Goal: Task Accomplishment & Management: Use online tool/utility

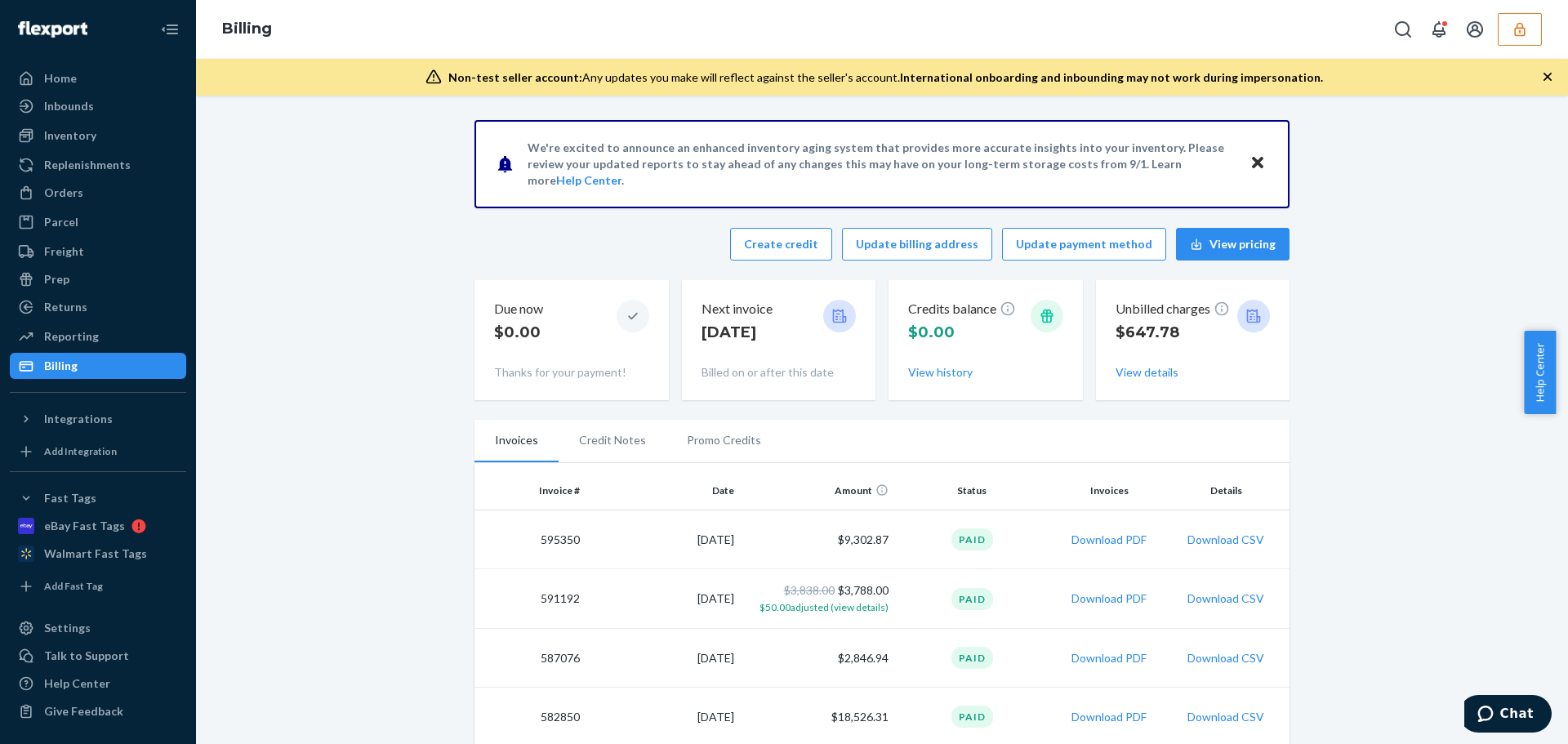
click at [1520, 39] on button "button" at bounding box center [1519, 30] width 44 height 32
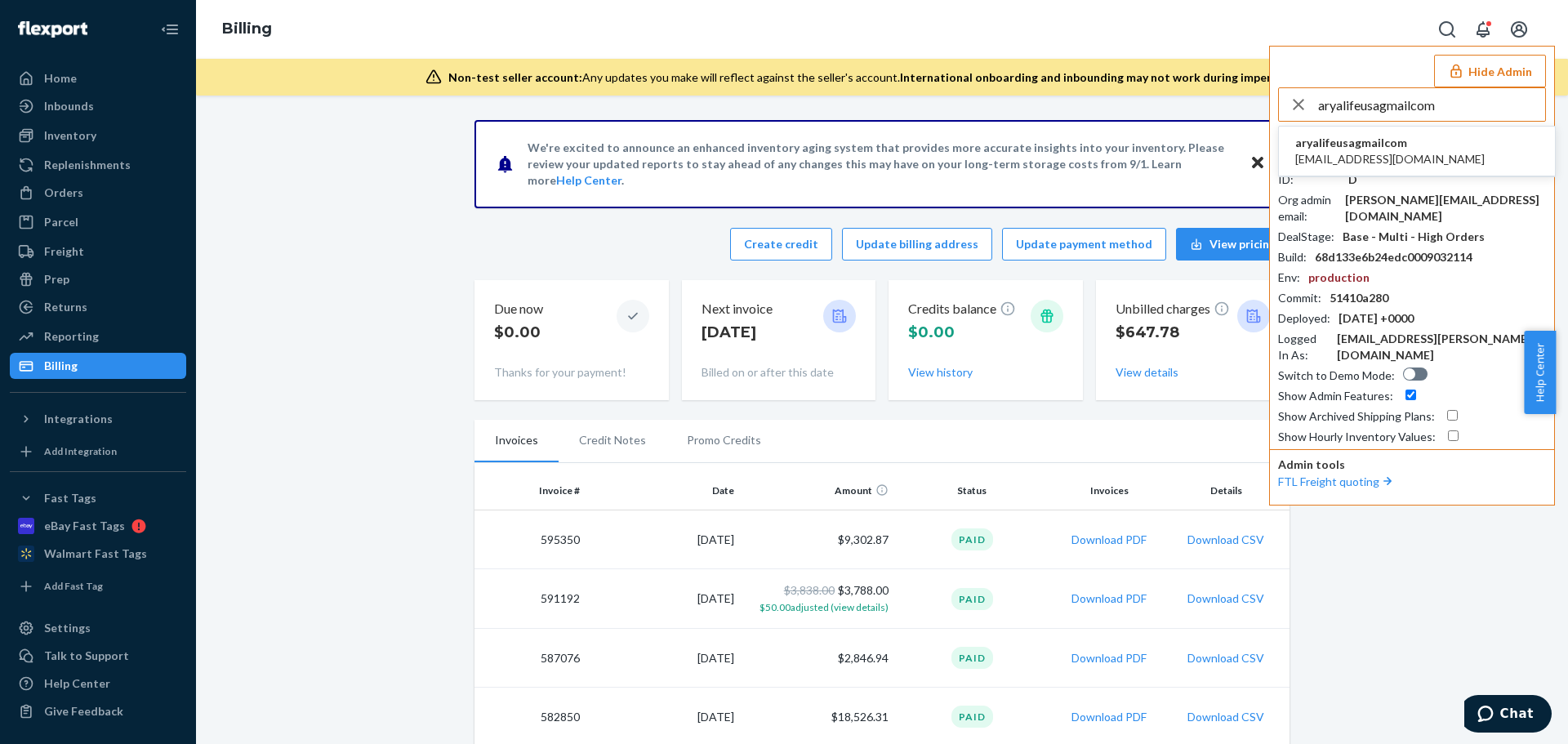
type input "aryalifeusagmailcom"
click at [1358, 167] on span "[EMAIL_ADDRESS][DOMAIN_NAME]" at bounding box center [1390, 159] width 189 height 16
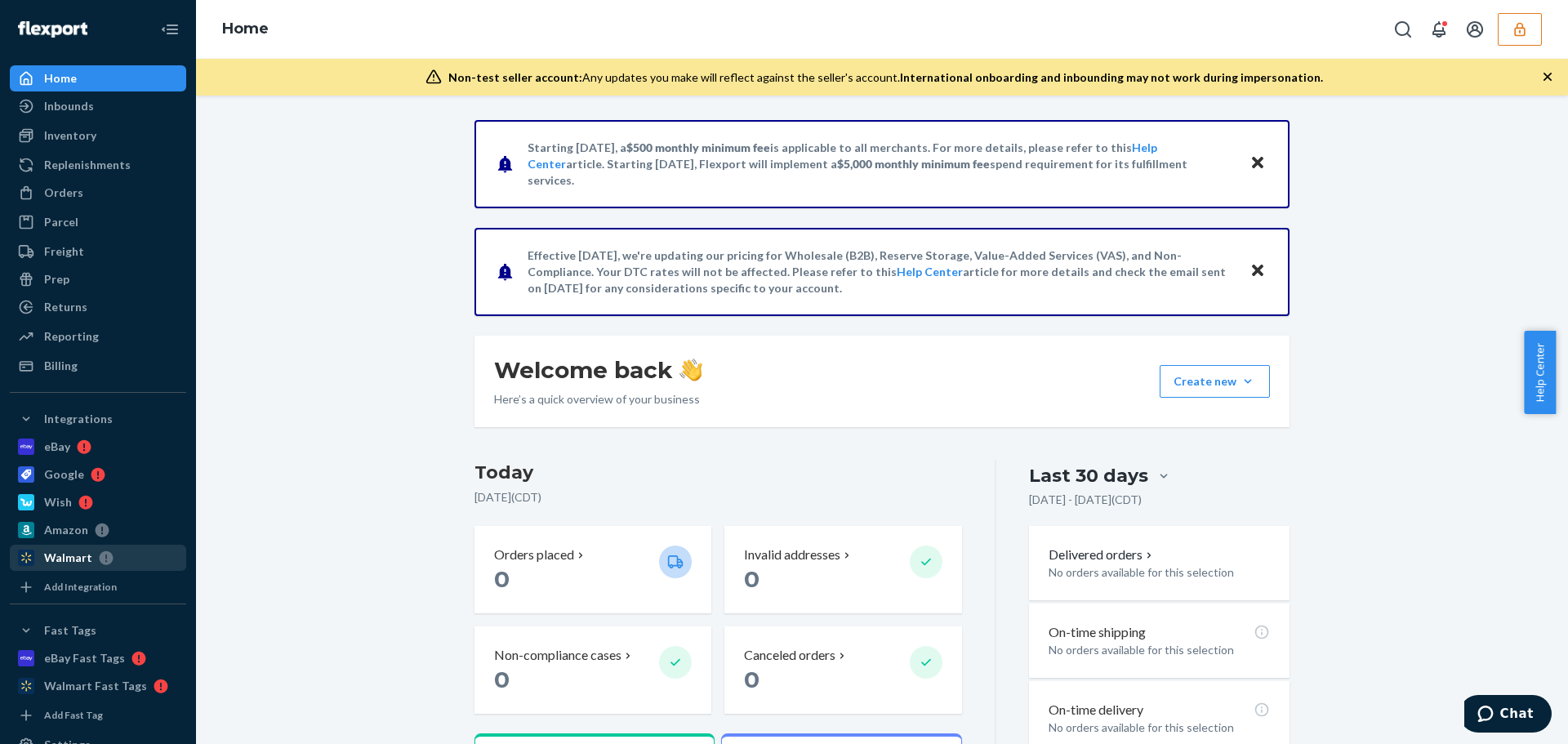
scroll to position [117, 0]
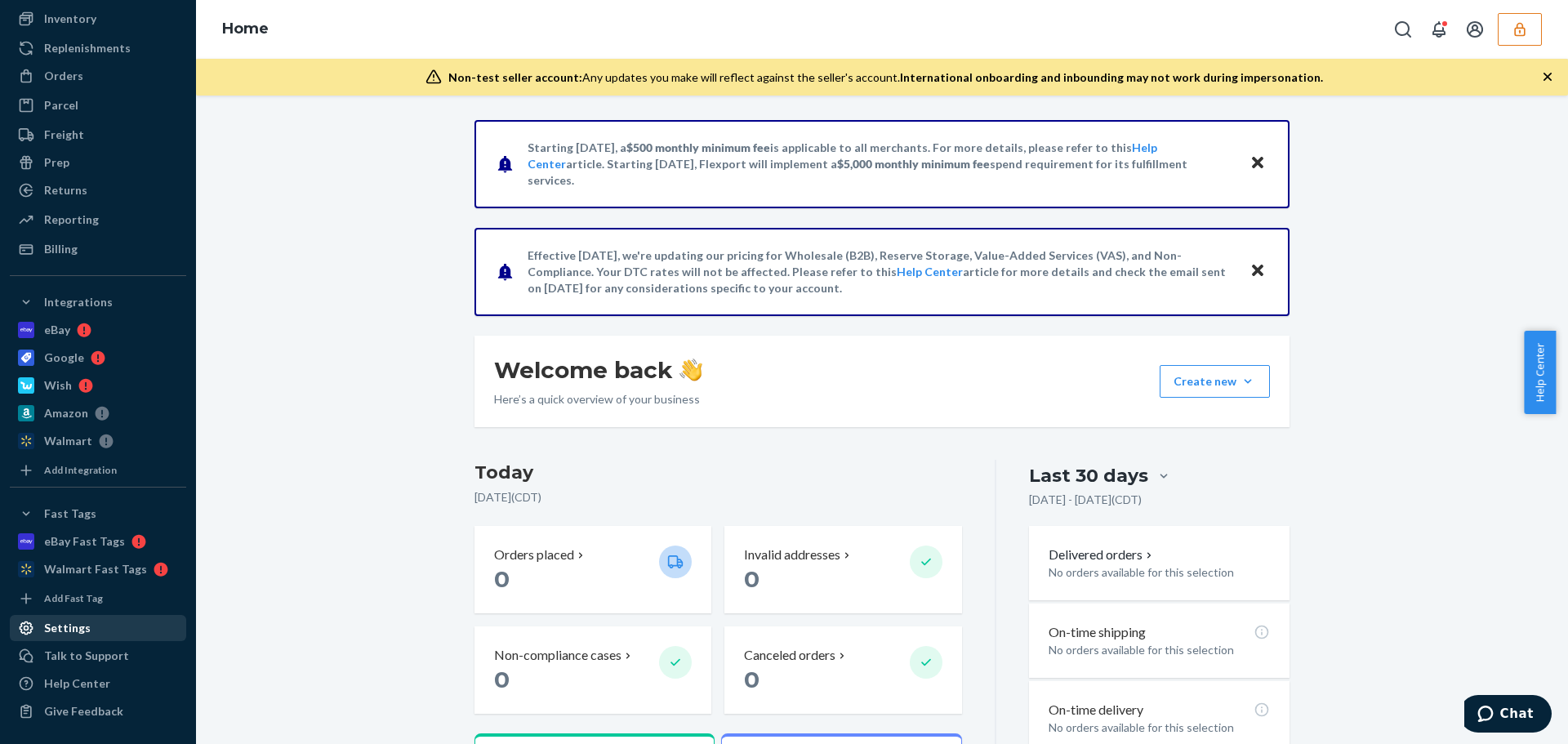
drag, startPoint x: 74, startPoint y: 634, endPoint x: 105, endPoint y: 627, distance: 31.8
click at [74, 634] on div "Settings" at bounding box center [67, 627] width 47 height 16
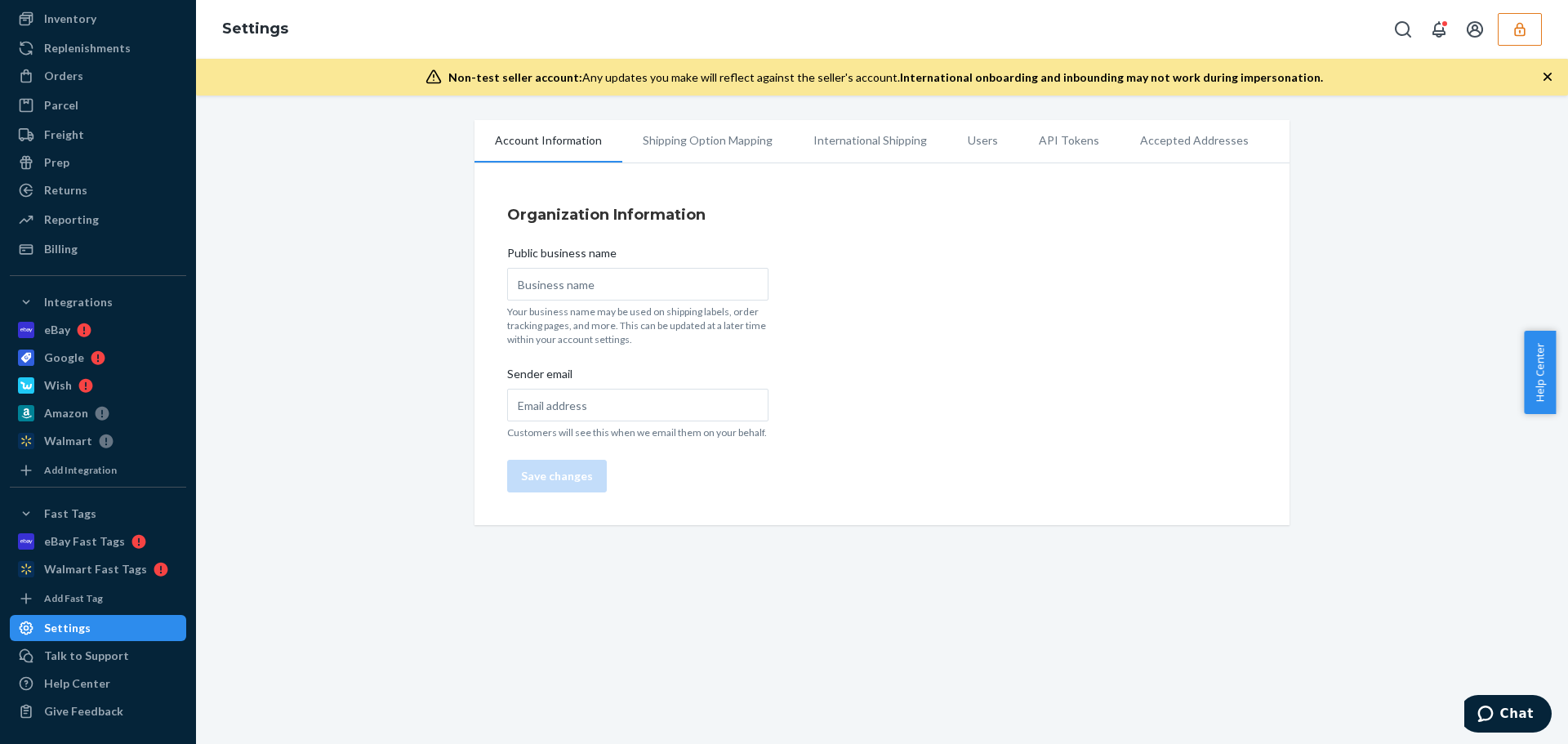
click at [962, 142] on li "Users" at bounding box center [983, 141] width 71 height 41
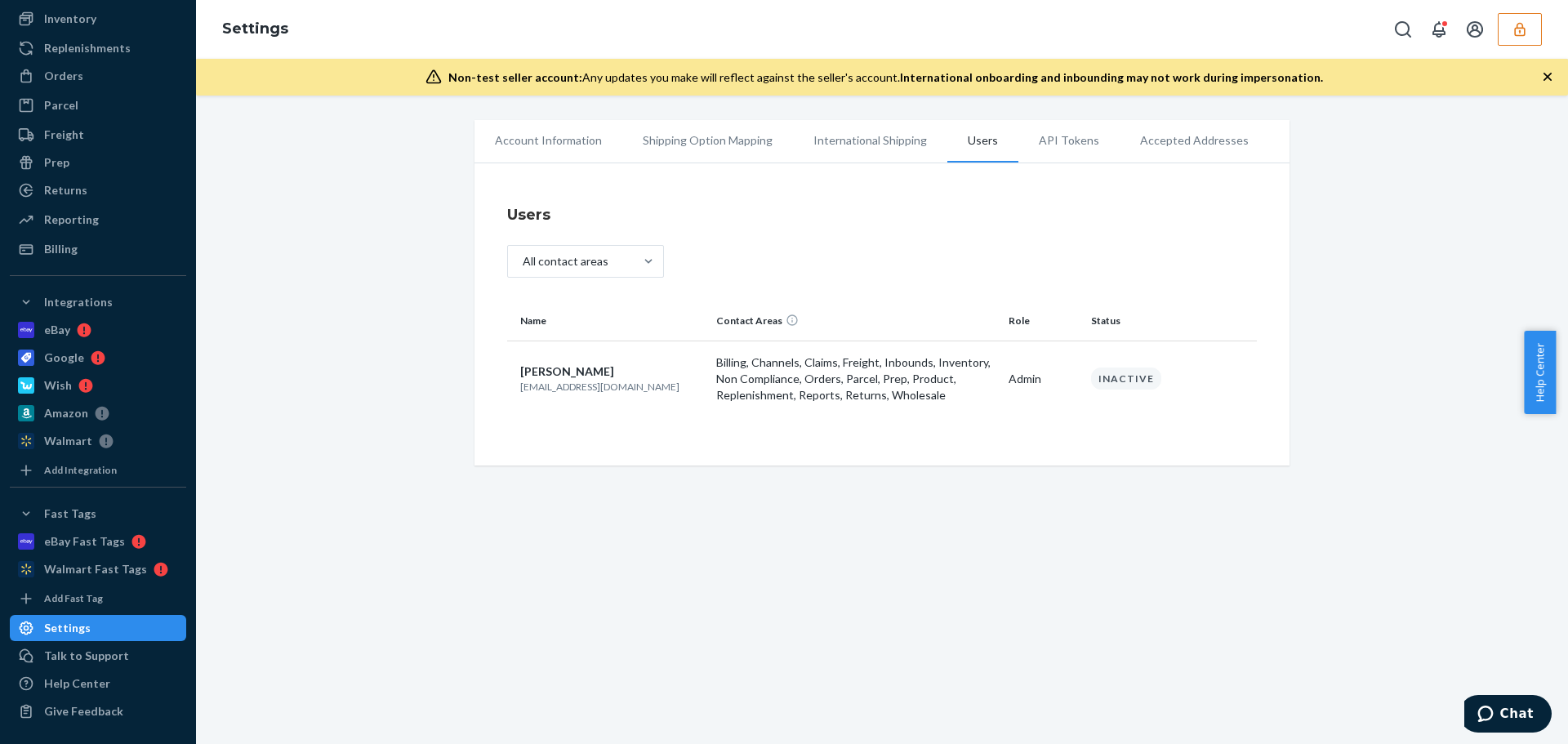
click at [463, 252] on div "Account Information Shipping Option Mapping International Shipping Users API To…" at bounding box center [882, 292] width 839 height 345
drag, startPoint x: 636, startPoint y: 390, endPoint x: 514, endPoint y: 397, distance: 122.2
click at [514, 397] on td "Duncan Yeh aryalifeusa@gmail.com" at bounding box center [609, 378] width 203 height 76
copy p "[EMAIL_ADDRESS][DOMAIN_NAME]"
click at [626, 384] on p "[EMAIL_ADDRESS][DOMAIN_NAME]" at bounding box center [611, 386] width 183 height 13
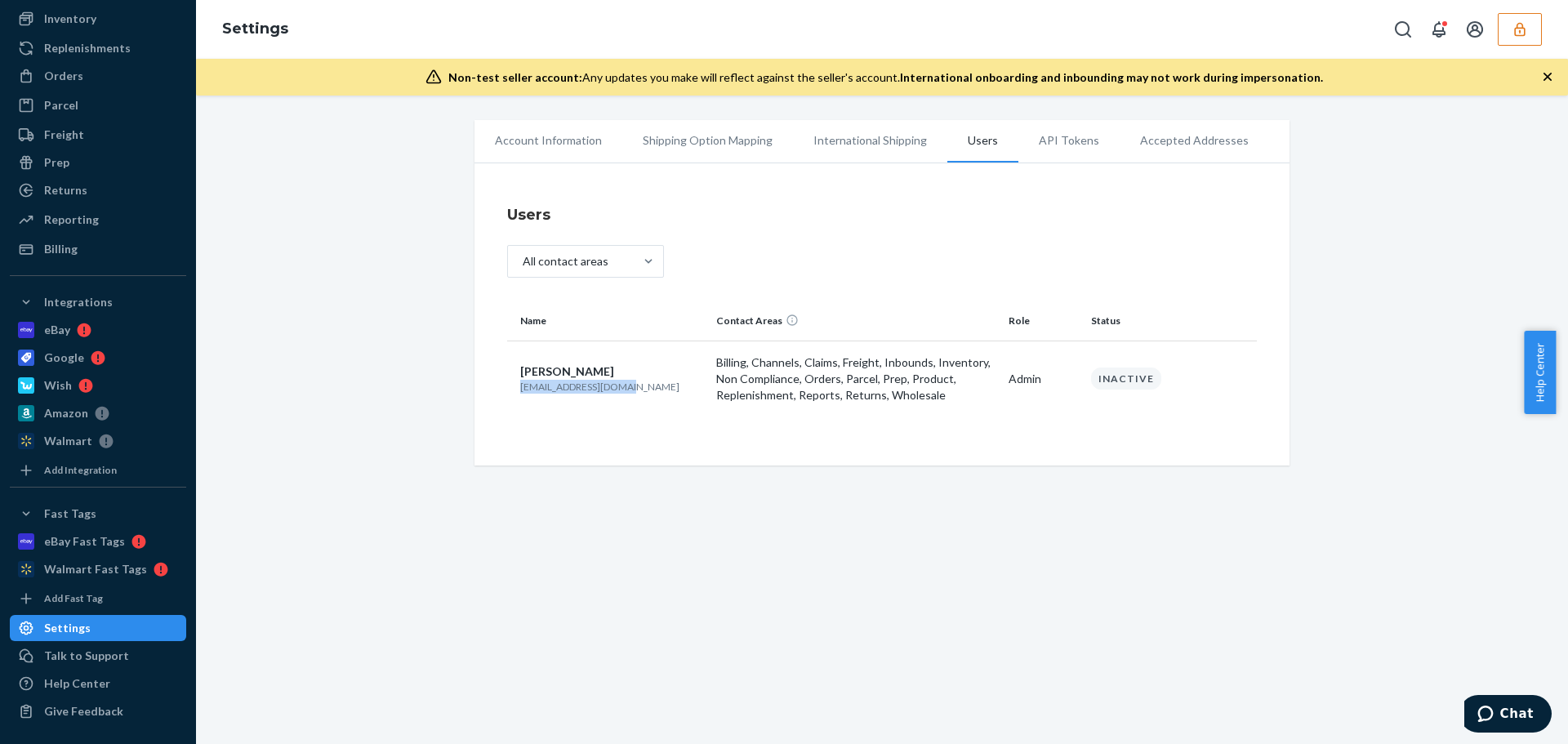
drag, startPoint x: 576, startPoint y: 392, endPoint x: 512, endPoint y: 395, distance: 64.1
click at [512, 395] on td "Duncan Yeh aryalifeusa@gmail.com" at bounding box center [609, 378] width 203 height 76
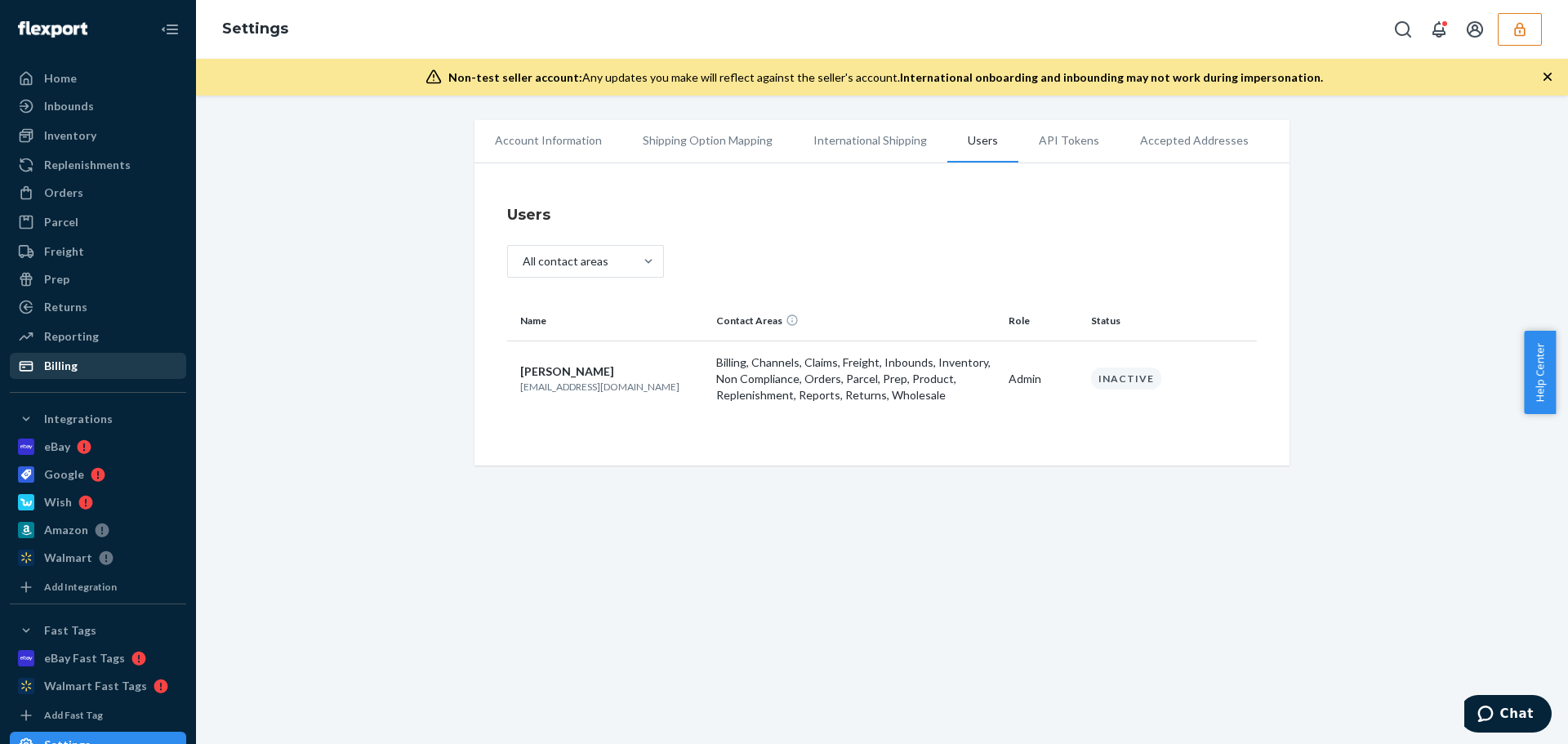
click at [71, 356] on div "Billing" at bounding box center [98, 366] width 173 height 23
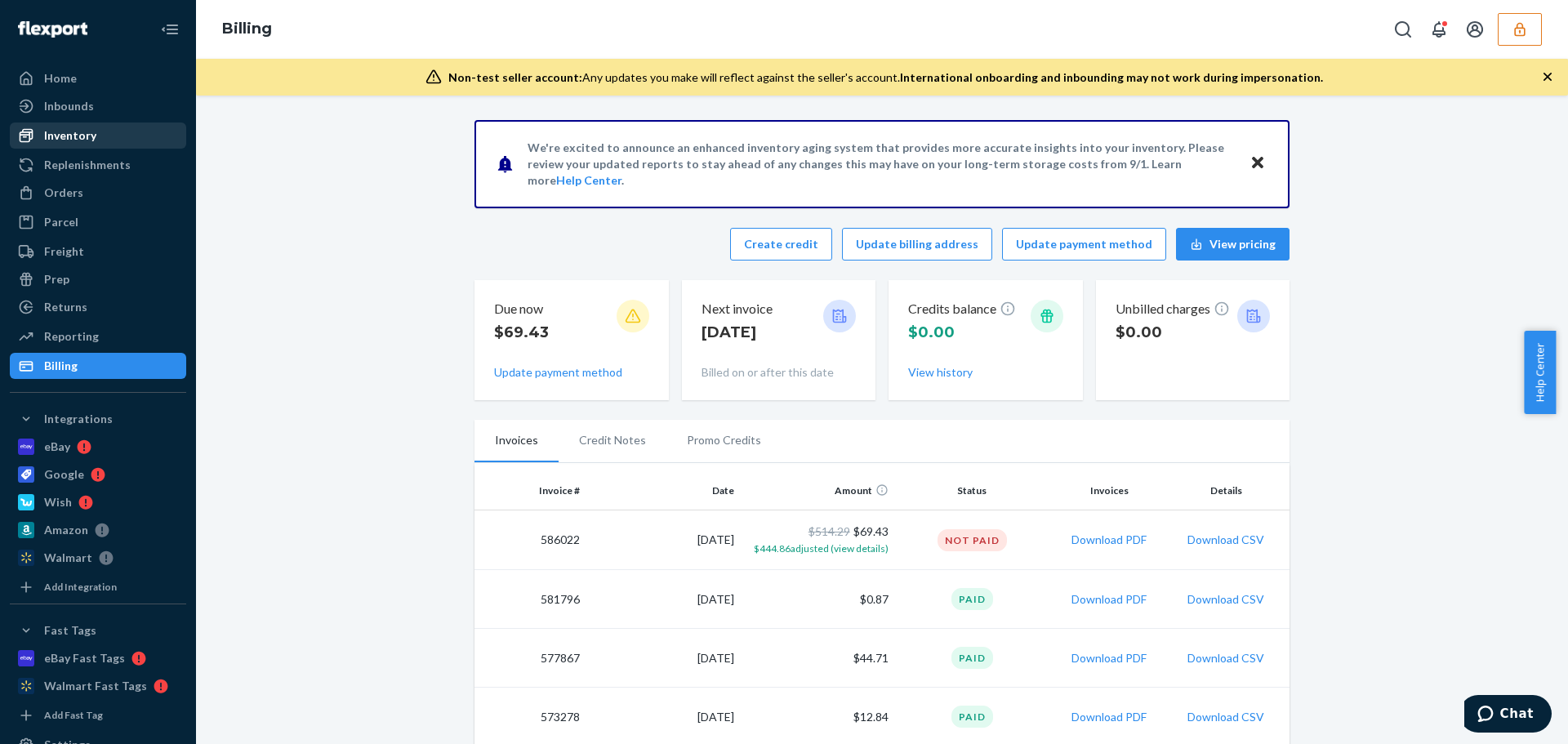
click at [62, 143] on div "Inventory" at bounding box center [70, 135] width 52 height 16
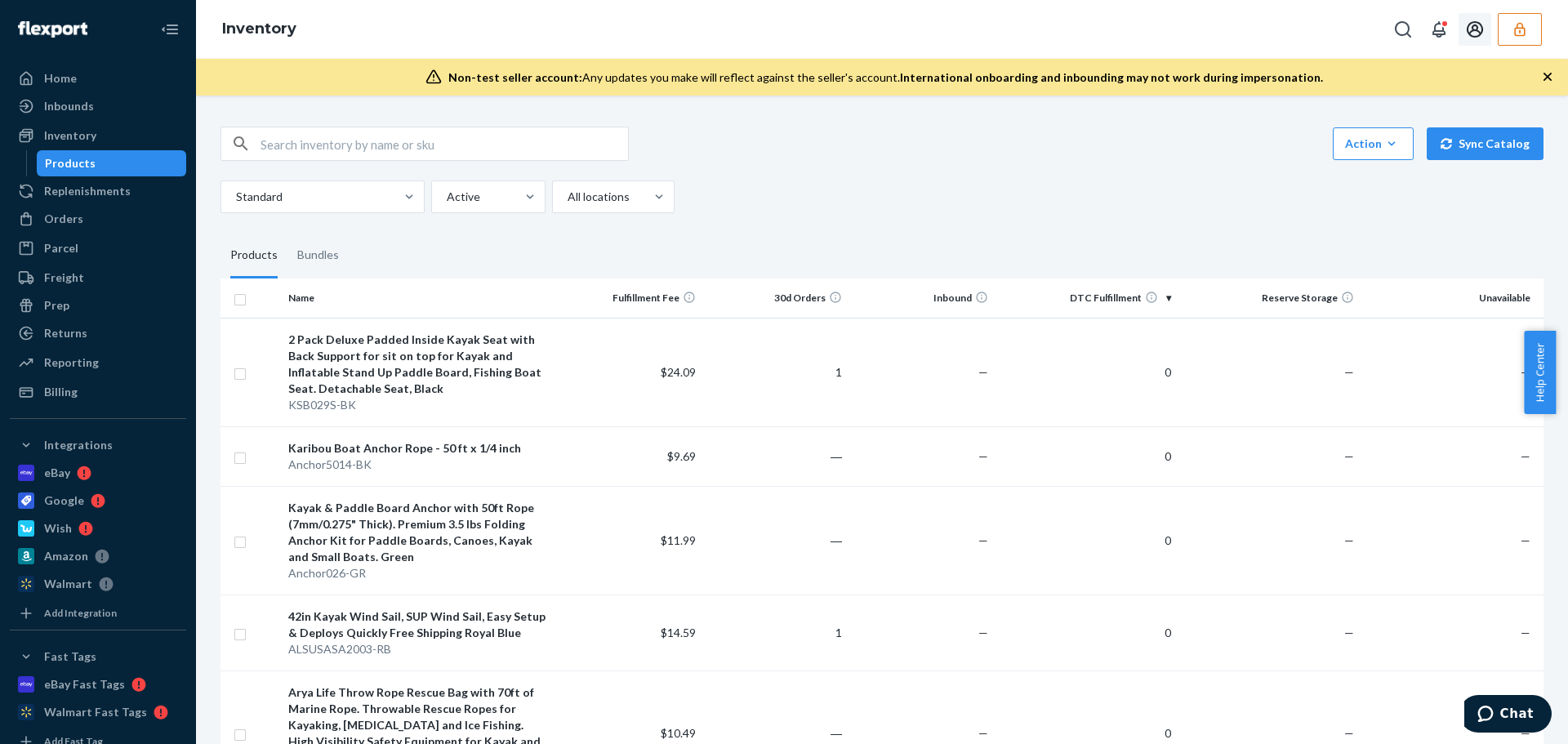
click at [1524, 14] on button "button" at bounding box center [1519, 30] width 44 height 32
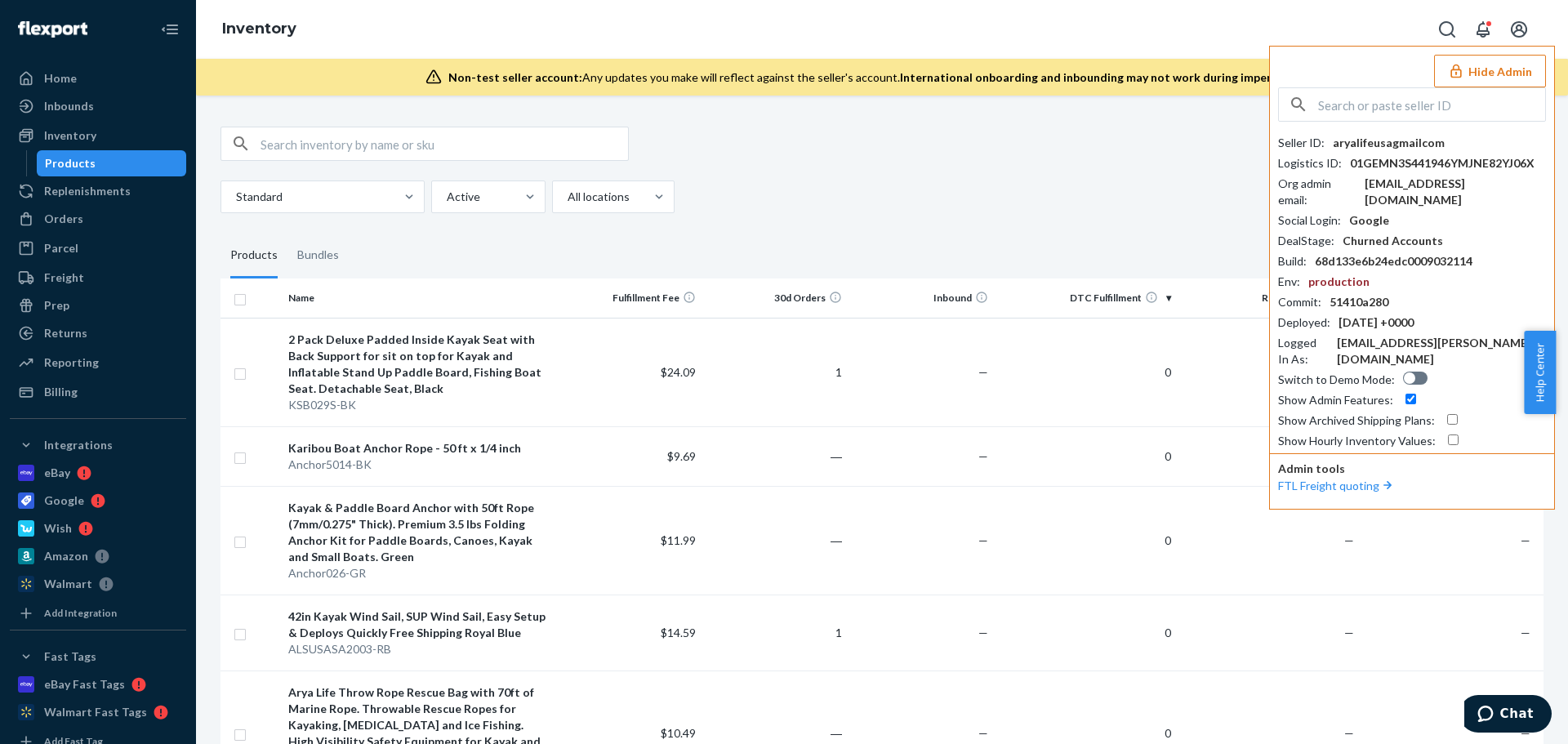
click at [1355, 103] on input "text" at bounding box center [1431, 104] width 227 height 32
paste input "kevinlentzhatchco"
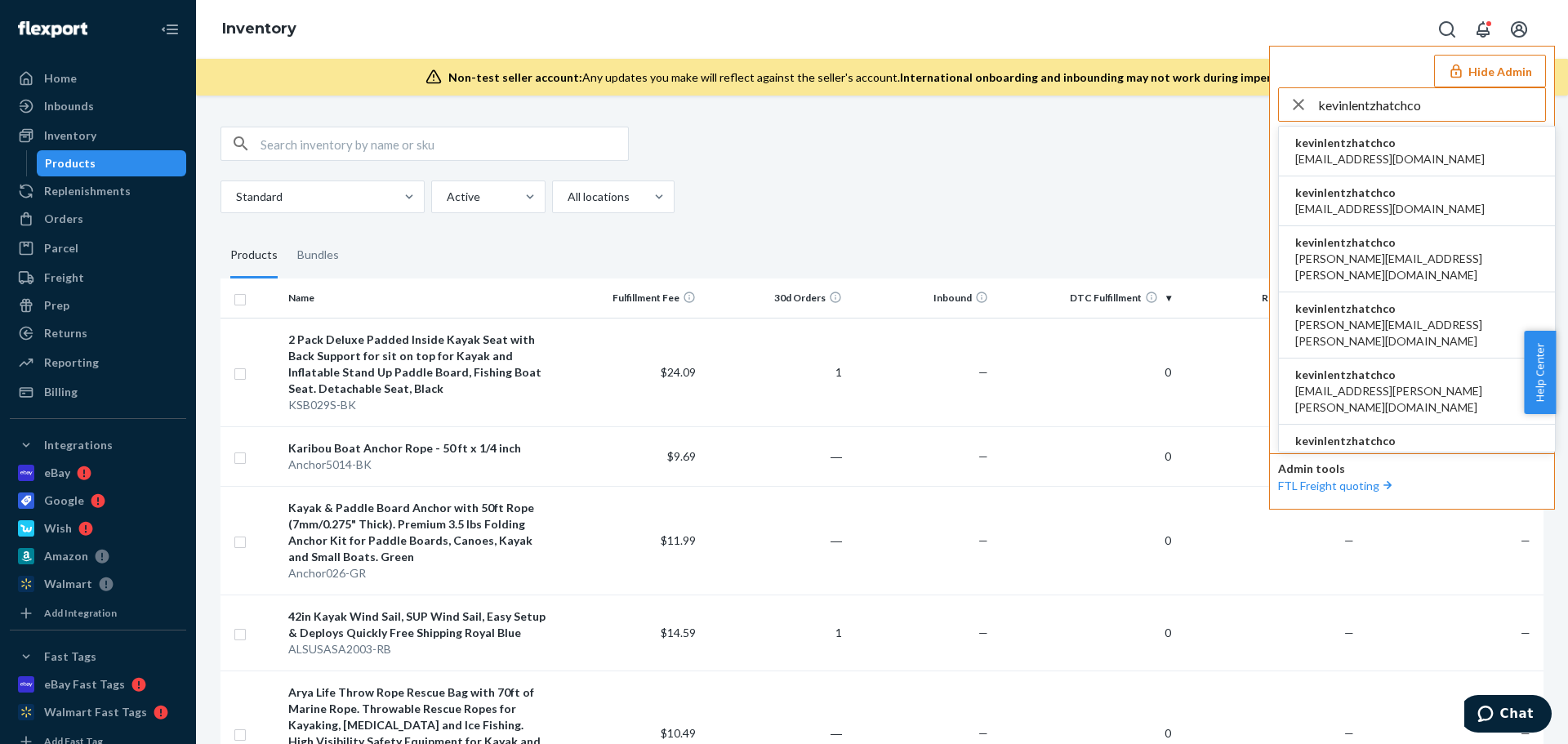
type input "kevinlentzhatchco"
click at [1371, 145] on span "kevinlentzhatchco" at bounding box center [1390, 143] width 189 height 16
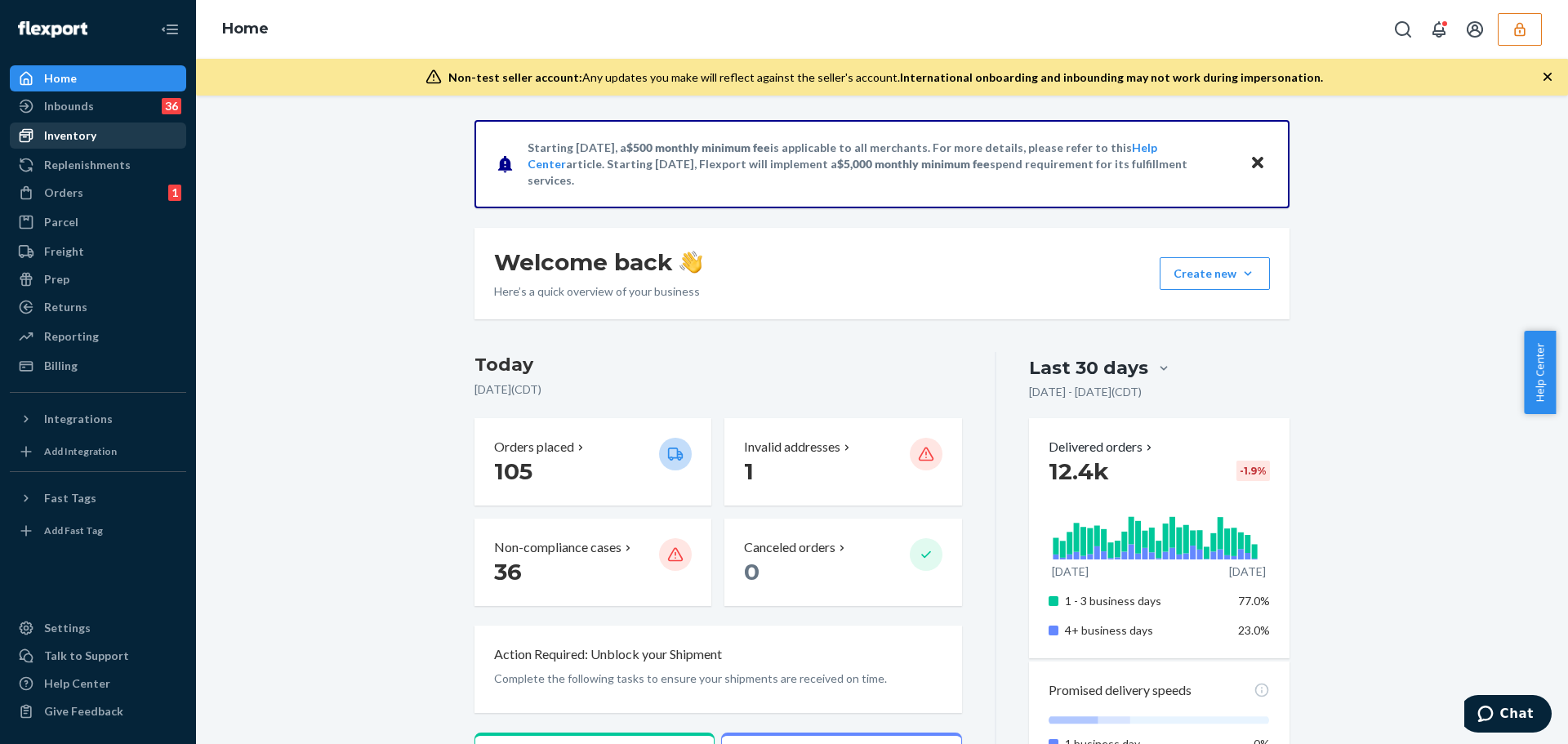
drag, startPoint x: 86, startPoint y: 139, endPoint x: 133, endPoint y: 134, distance: 47.3
click at [86, 139] on div "Inventory" at bounding box center [70, 135] width 52 height 16
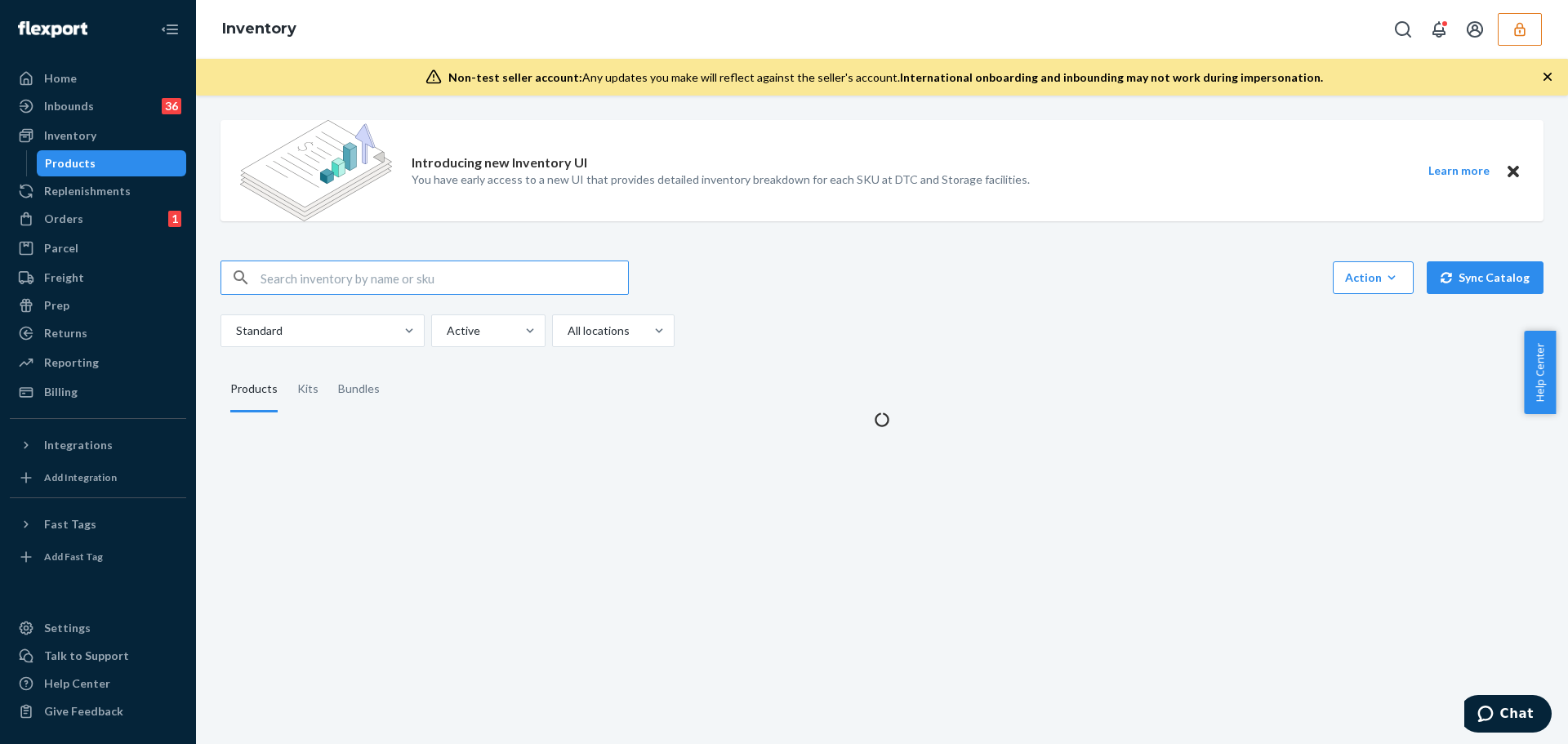
click at [307, 276] on input "text" at bounding box center [445, 277] width 368 height 32
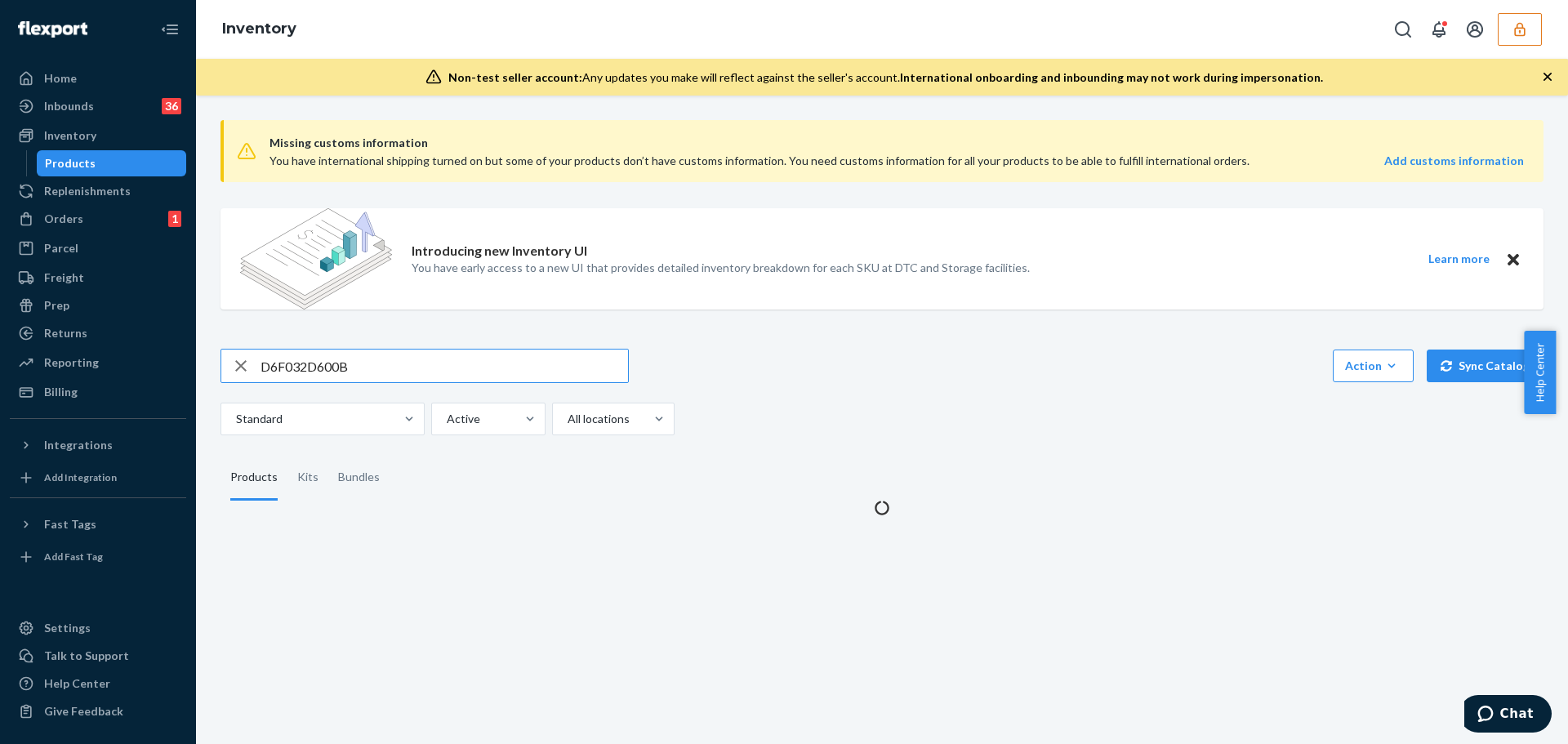
type input "D6F032D600B"
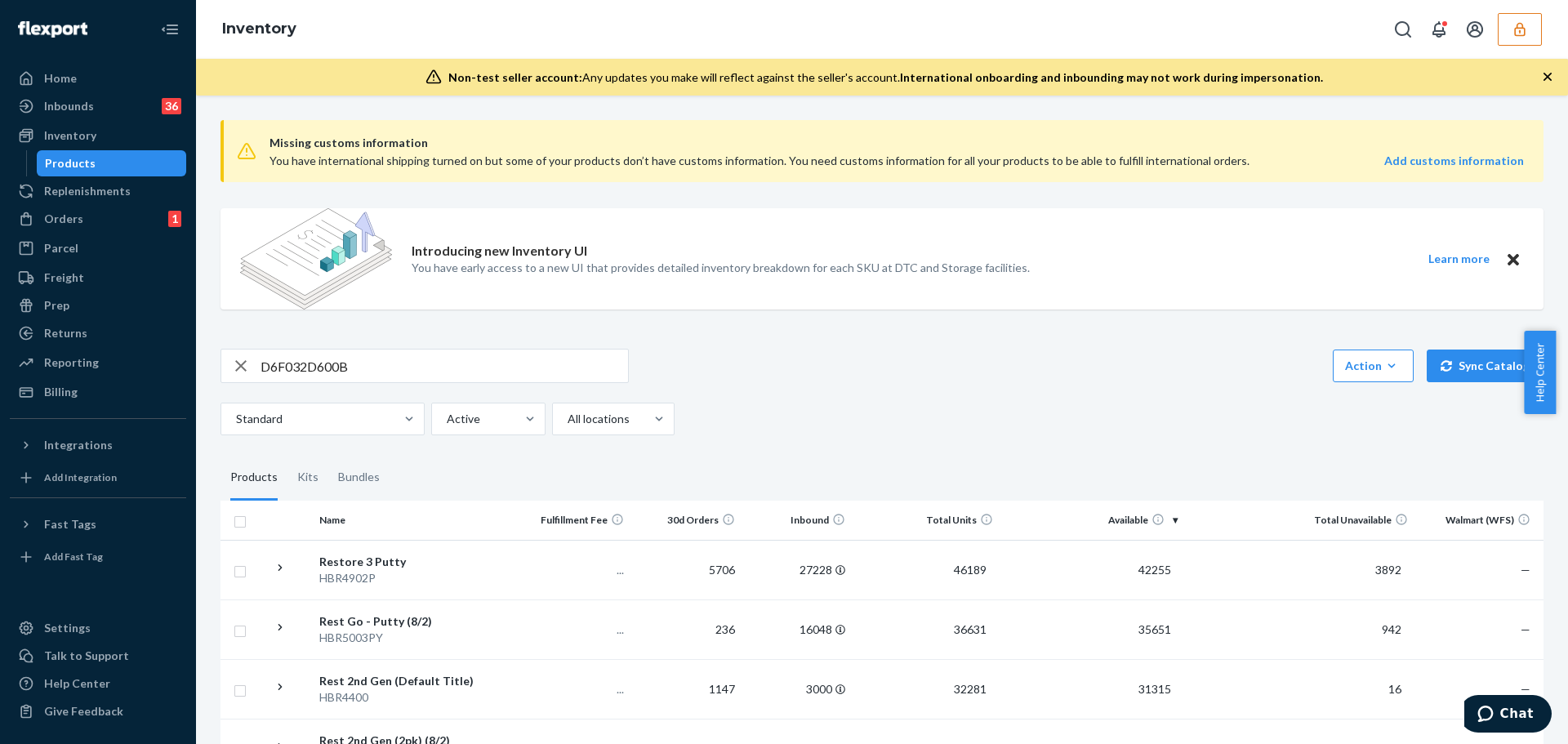
click at [370, 371] on input "D6F032D600B" at bounding box center [445, 366] width 368 height 32
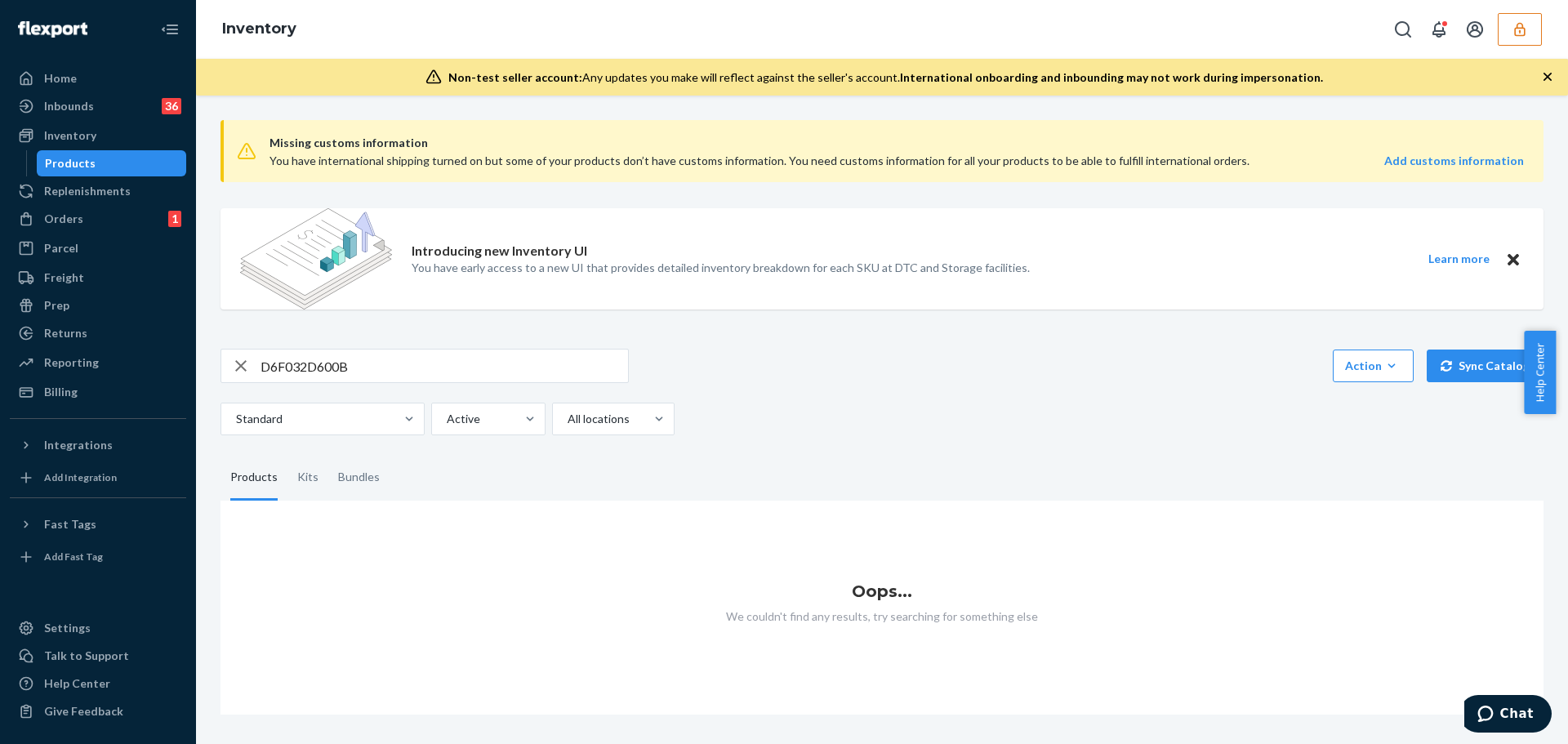
click at [1520, 40] on button "button" at bounding box center [1519, 30] width 44 height 32
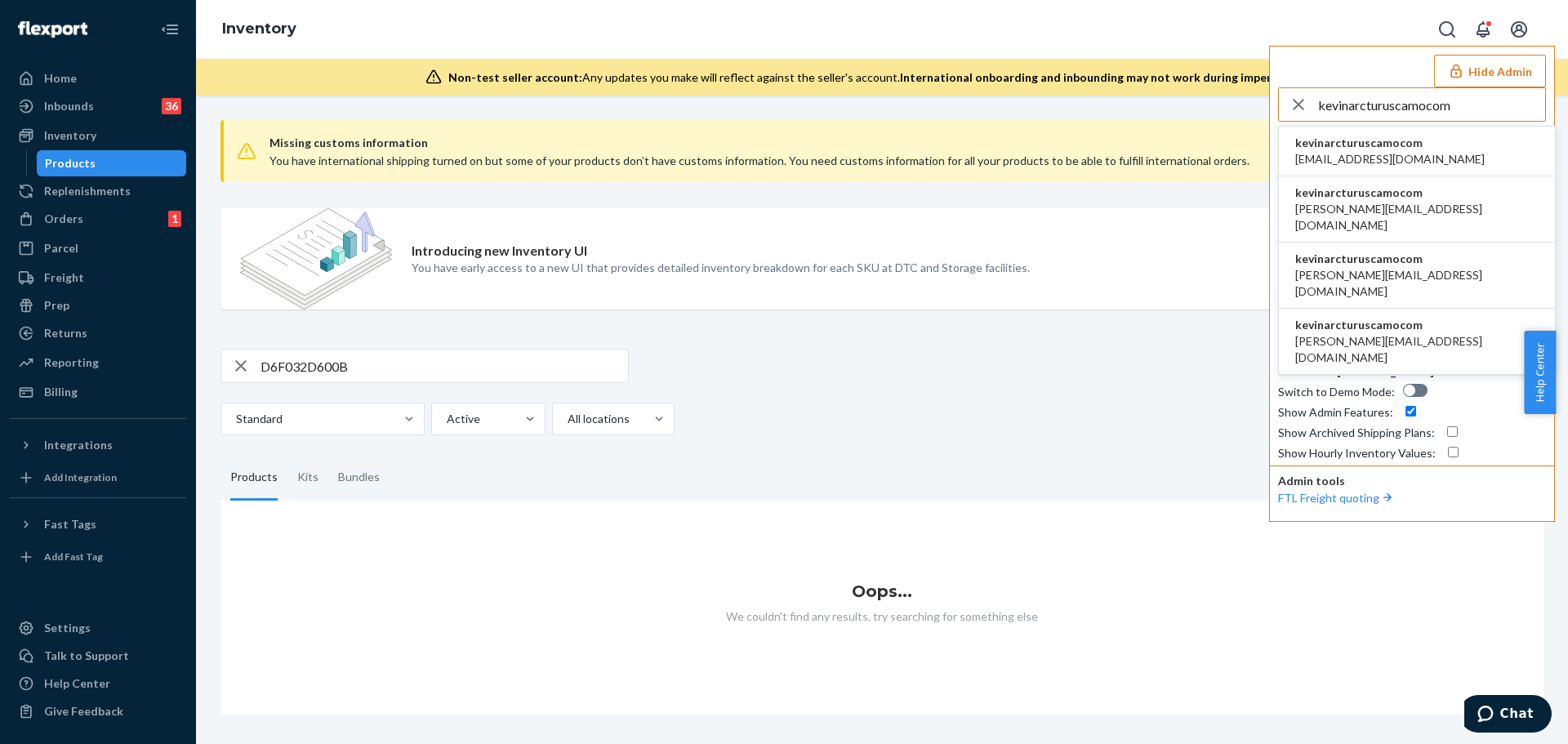
type input "kevinarcturuscamocom"
click at [1382, 139] on span "kevinarcturuscamocom" at bounding box center [1390, 143] width 189 height 16
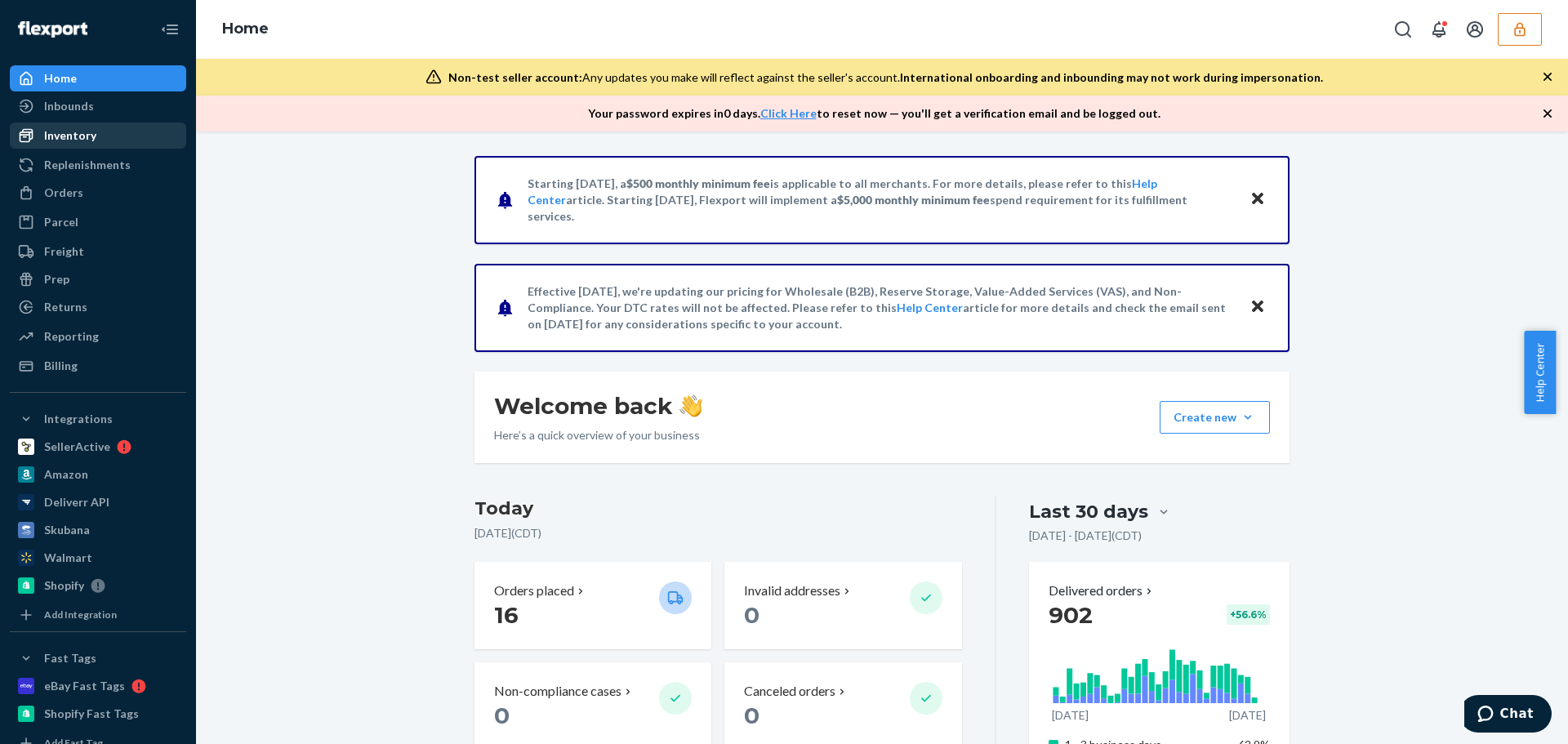
click at [54, 141] on div "Inventory" at bounding box center [70, 135] width 52 height 16
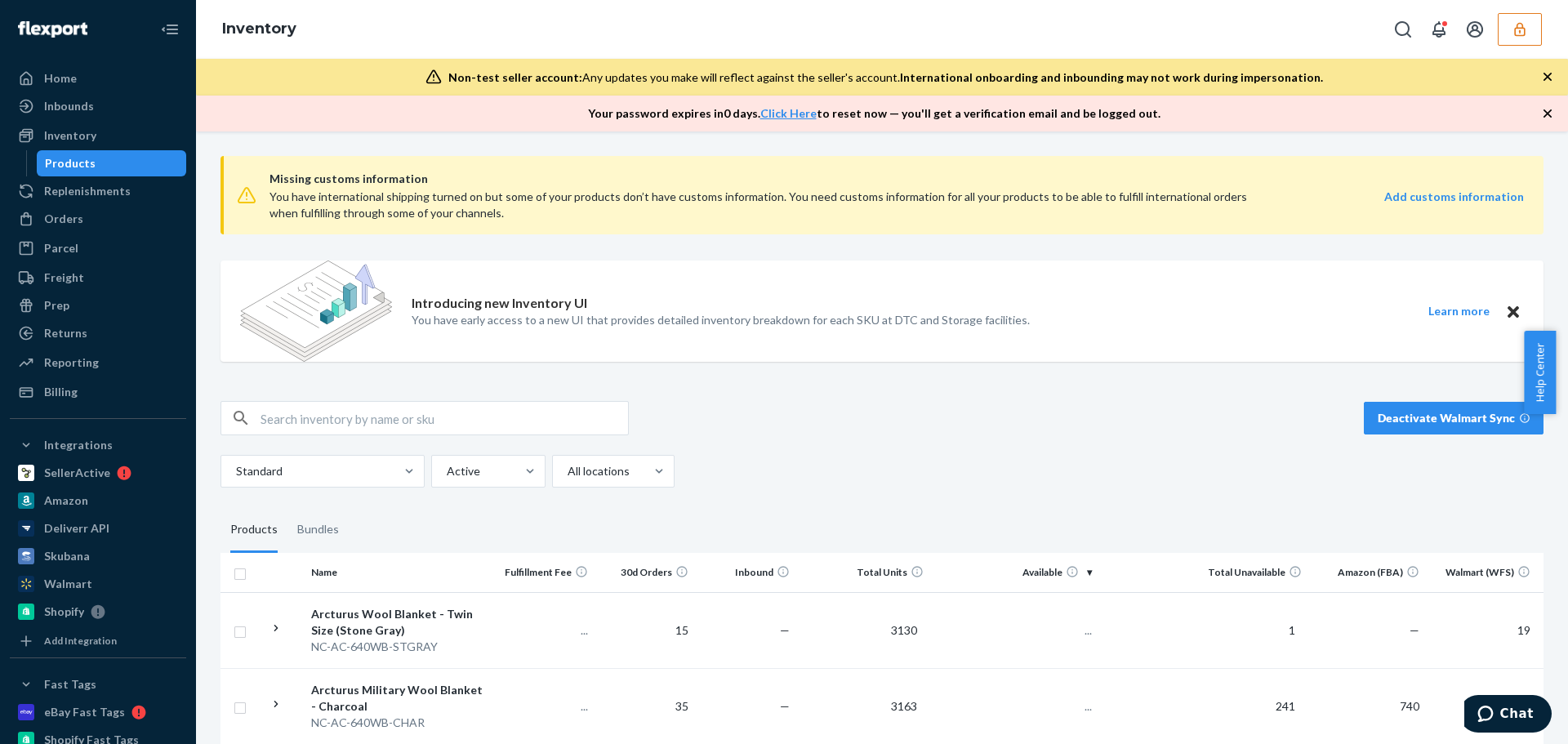
click at [289, 419] on input "text" at bounding box center [445, 418] width 368 height 32
paste input "D6F032D600B"
type input "D6F032D600B"
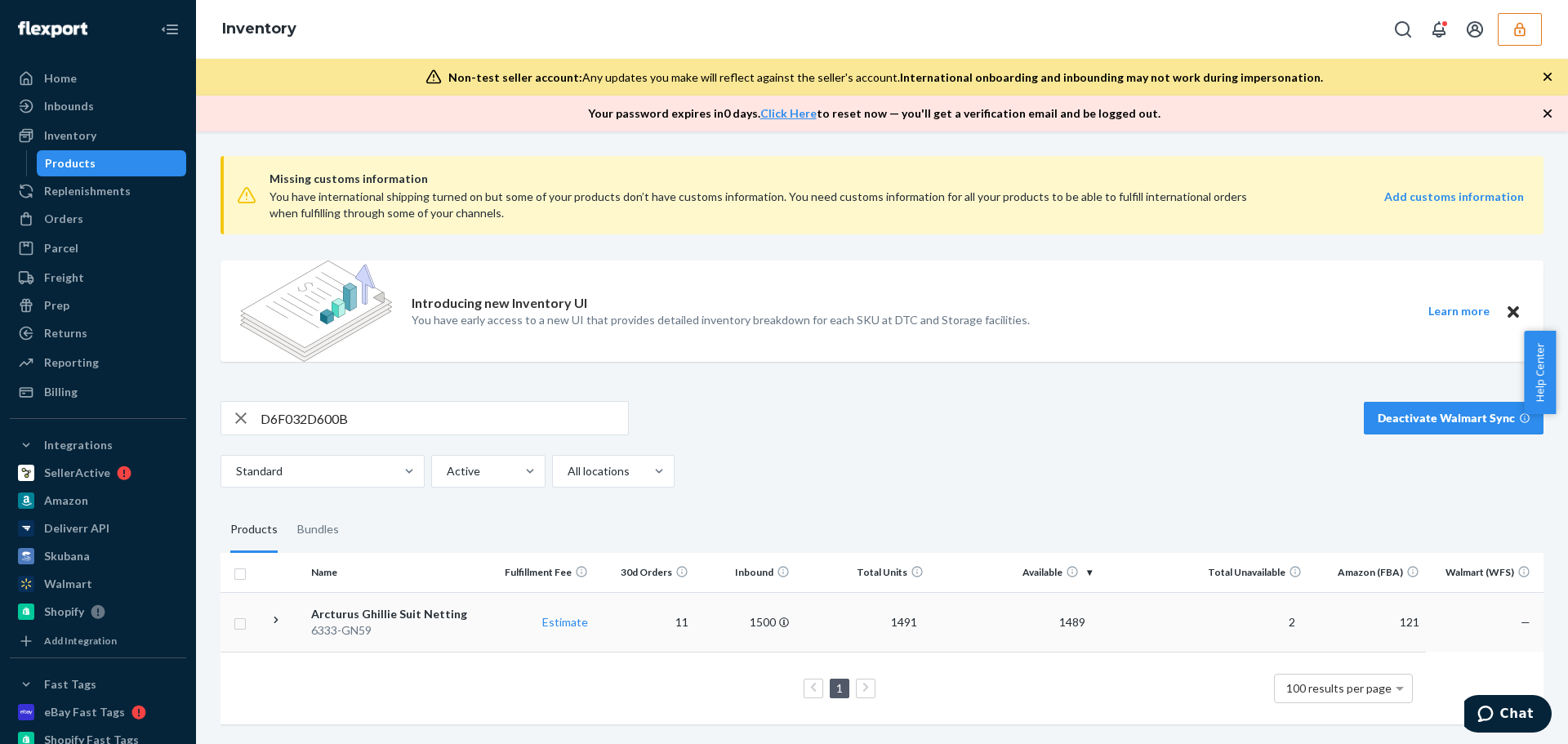
click at [564, 597] on td "Estimate" at bounding box center [543, 621] width 100 height 59
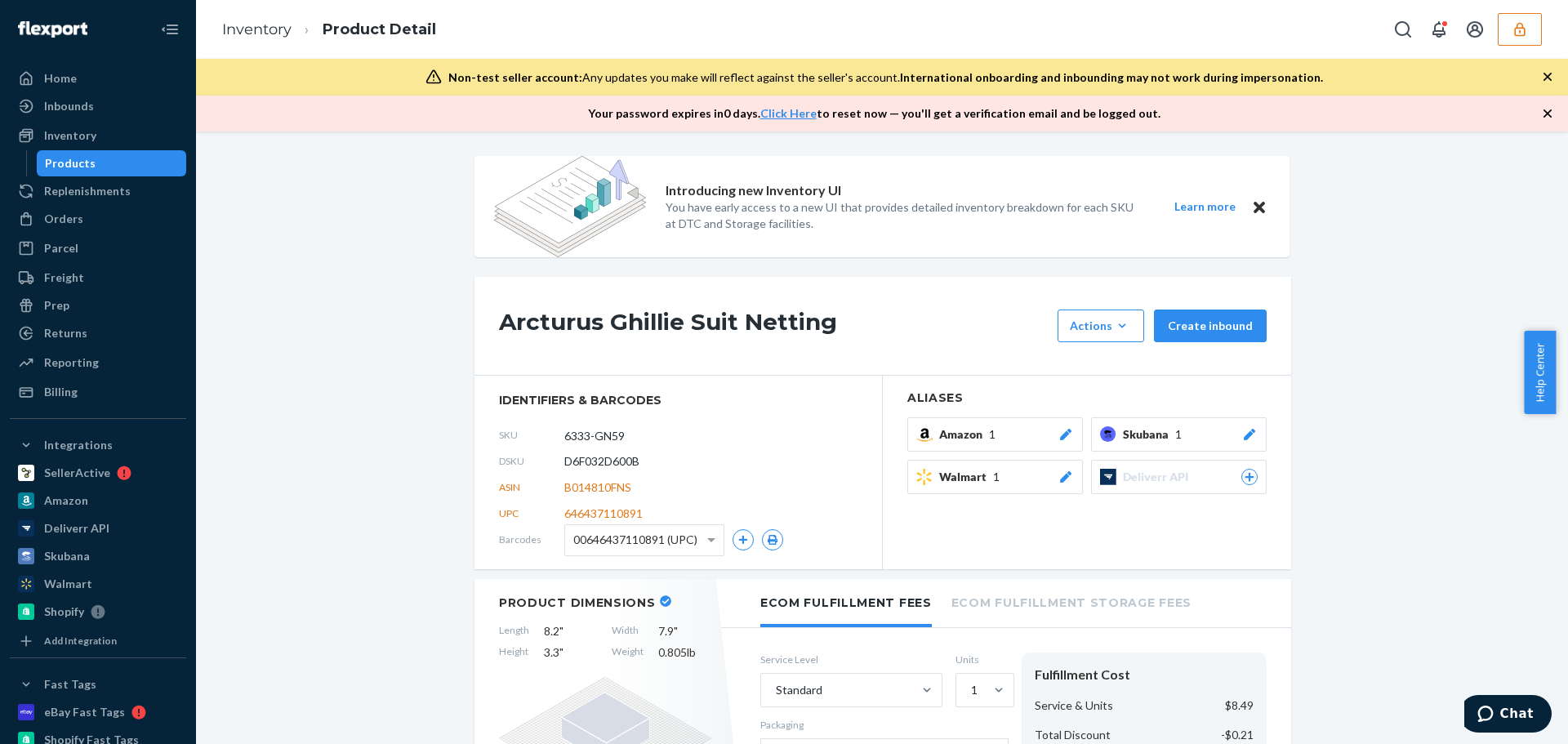
scroll to position [82, 0]
